Goal: Navigation & Orientation: Find specific page/section

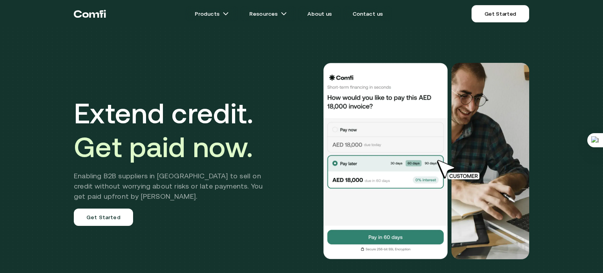
drag, startPoint x: 88, startPoint y: 16, endPoint x: 80, endPoint y: 15, distance: 7.9
click at [80, 15] on icon "Return to the top of the Comfi home page" at bounding box center [90, 14] width 32 height 24
drag, startPoint x: 0, startPoint y: 0, endPoint x: 92, endPoint y: 13, distance: 93.1
drag, startPoint x: 92, startPoint y: 13, endPoint x: 100, endPoint y: 23, distance: 13.0
click at [100, 23] on icon "Return to the top of the Comfi home page" at bounding box center [90, 14] width 32 height 24
